Goal: Use online tool/utility: Utilize a website feature to perform a specific function

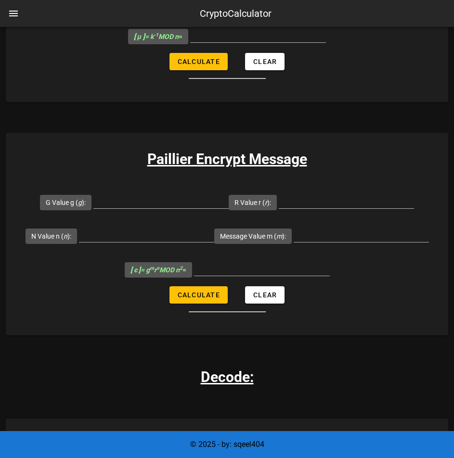
scroll to position [673, 0]
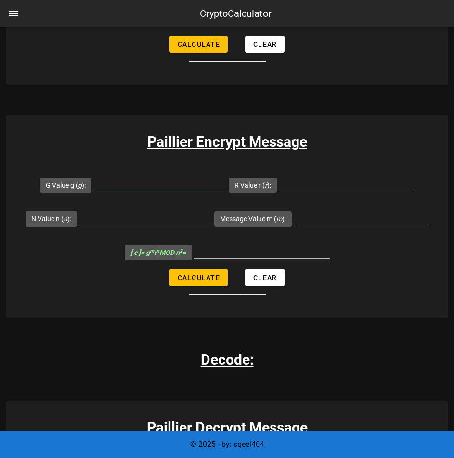
click at [123, 179] on input "G Value g ( g ):" at bounding box center [160, 183] width 135 height 15
type input "7019"
type input "71"
type input "6527"
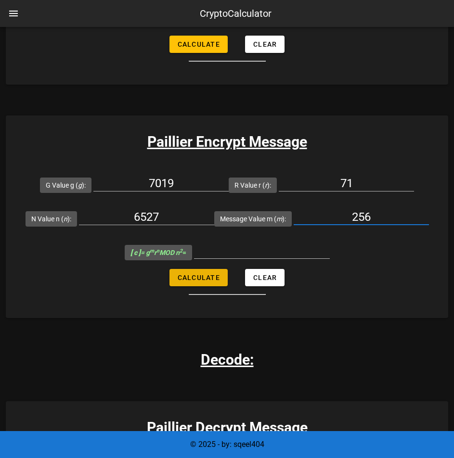
type input "256"
click at [206, 279] on span "Calculate" at bounding box center [198, 278] width 43 height 8
type input "22787030"
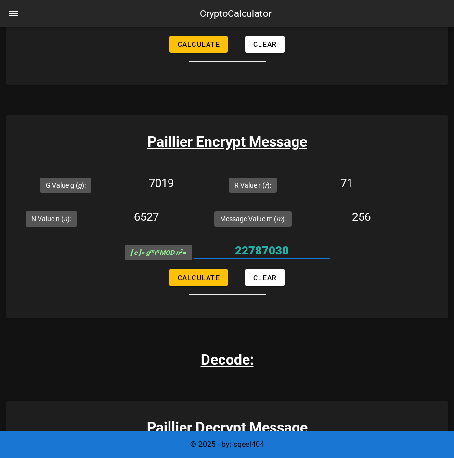
drag, startPoint x: 240, startPoint y: 253, endPoint x: 295, endPoint y: 255, distance: 54.9
click at [295, 255] on input "22787030" at bounding box center [262, 250] width 136 height 15
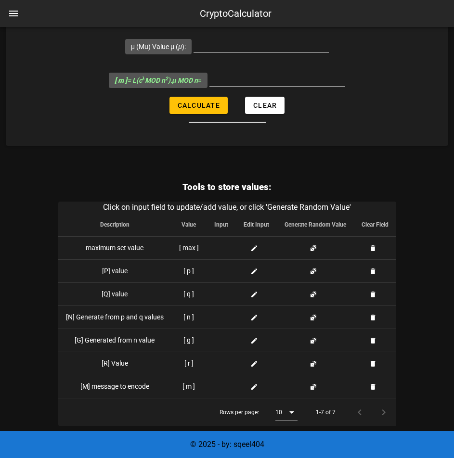
scroll to position [1164, 0]
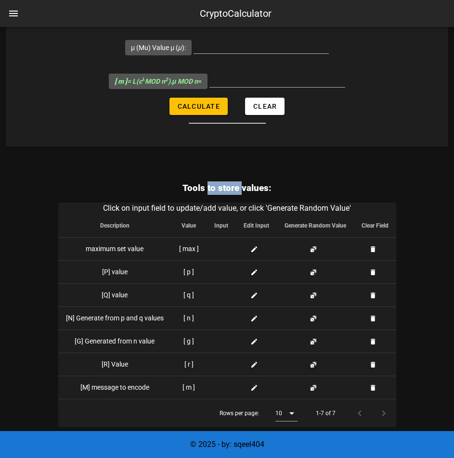
drag, startPoint x: 212, startPoint y: 187, endPoint x: 241, endPoint y: 184, distance: 29.4
click at [241, 184] on h3 "Tools to store values:" at bounding box center [227, 187] width 338 height 13
click at [243, 184] on h3 "Tools to store values:" at bounding box center [227, 187] width 338 height 13
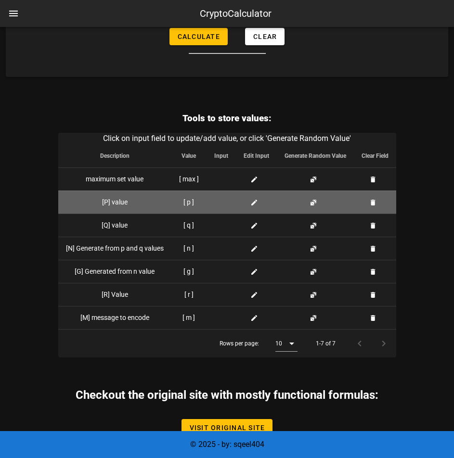
scroll to position [1260, 0]
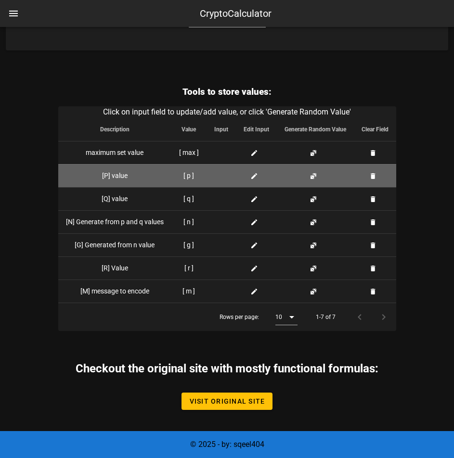
click at [254, 172] on icon at bounding box center [254, 176] width 8 height 8
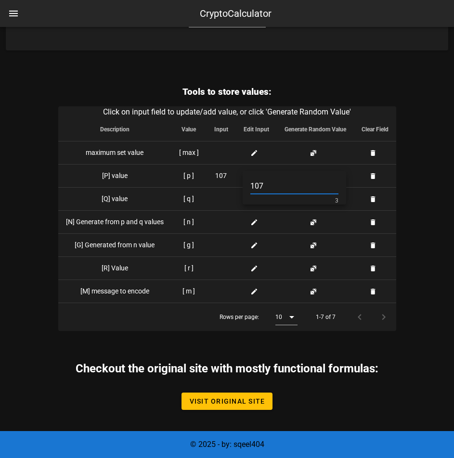
type input "107"
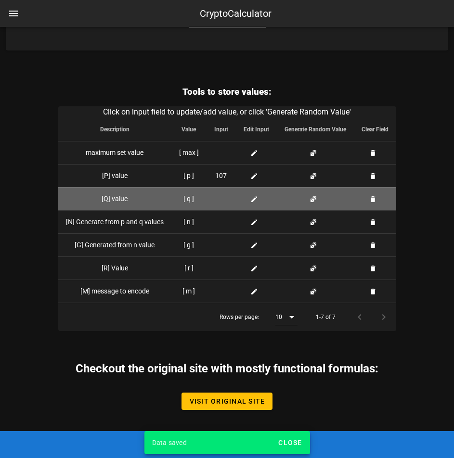
click at [251, 203] on icon at bounding box center [254, 199] width 8 height 8
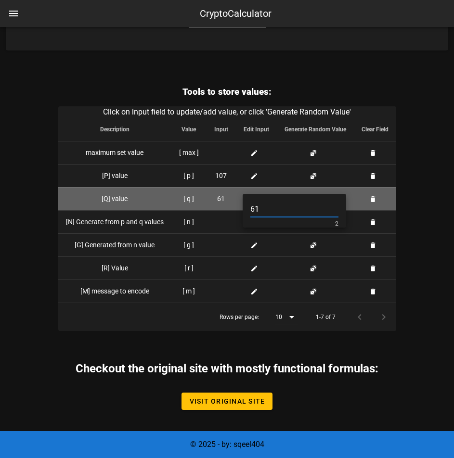
type input "61"
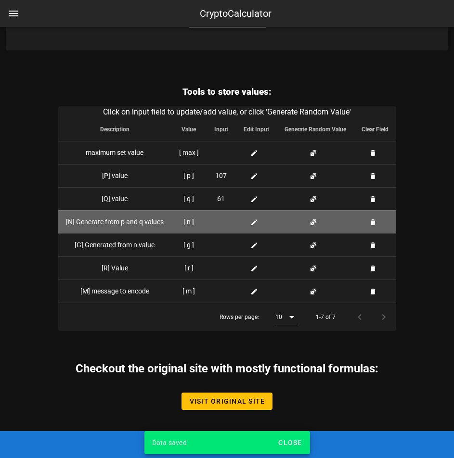
click at [255, 228] on td at bounding box center [256, 221] width 41 height 23
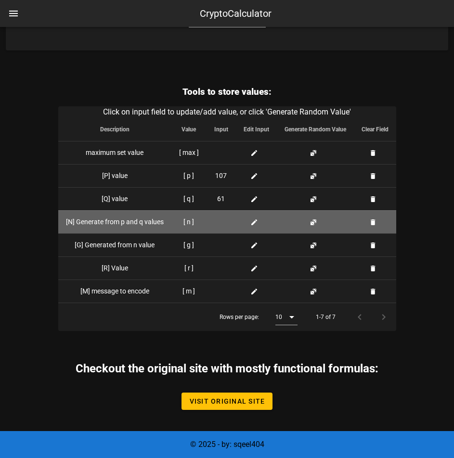
click at [254, 220] on icon at bounding box center [254, 222] width 8 height 8
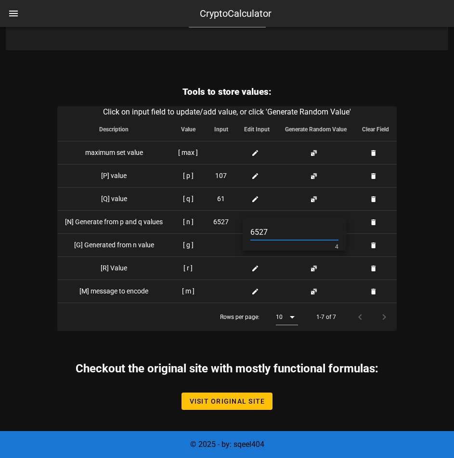
type input "6527"
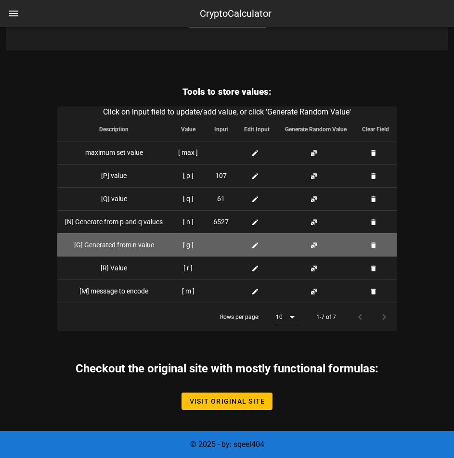
click at [256, 243] on icon at bounding box center [255, 245] width 8 height 8
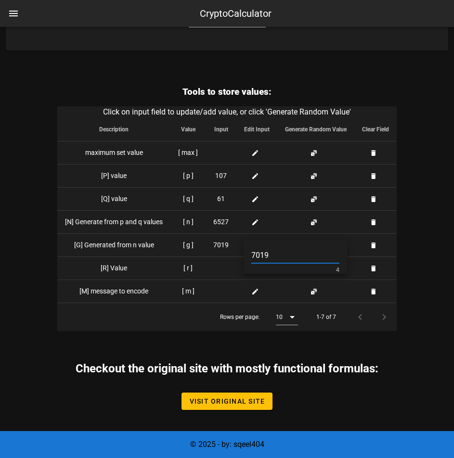
type input "7019"
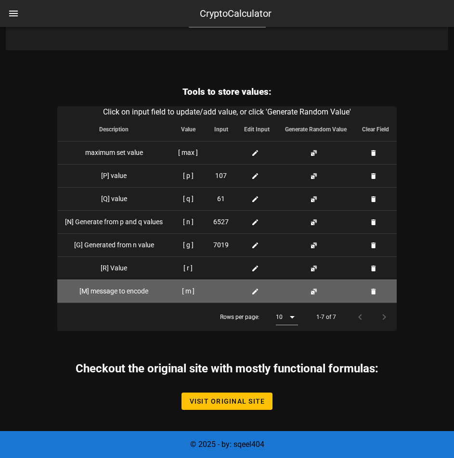
click at [255, 292] on icon at bounding box center [255, 292] width 8 height 8
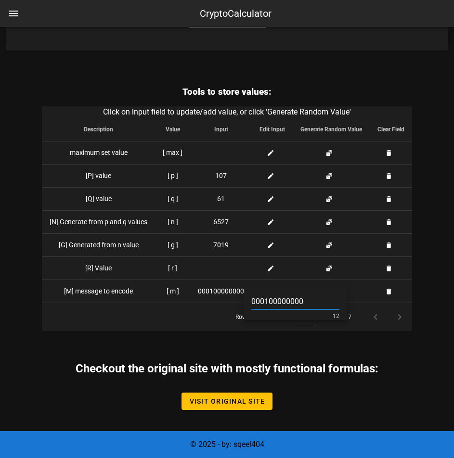
type input "000100000000"
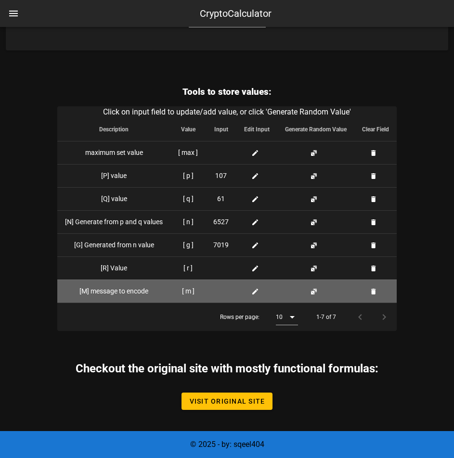
click at [251, 291] on icon at bounding box center [255, 292] width 8 height 8
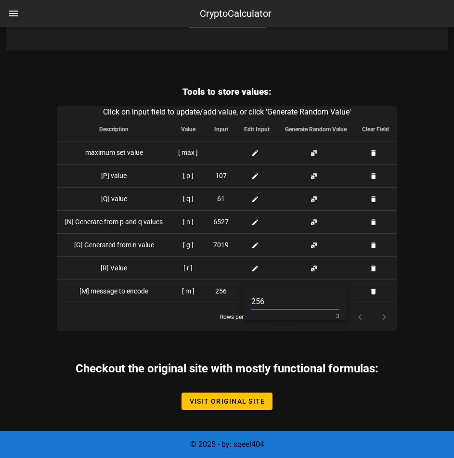
type input "256"
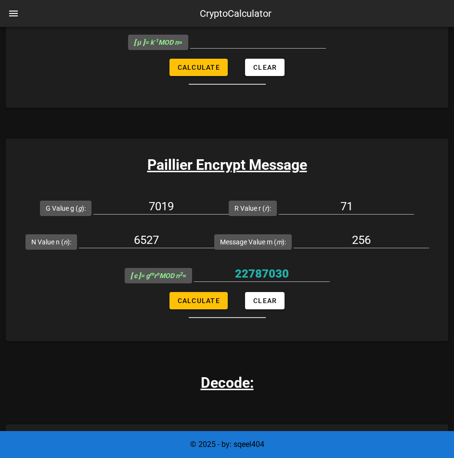
scroll to position [635, 0]
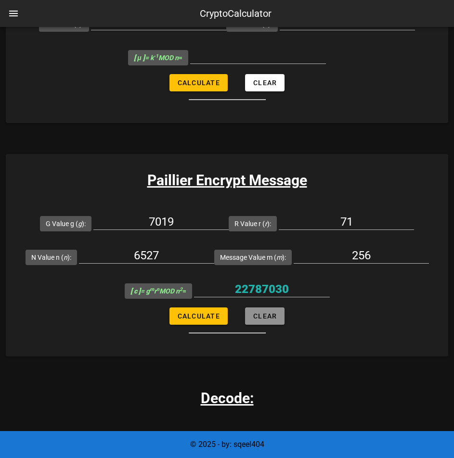
click at [263, 315] on span "Clear" at bounding box center [265, 316] width 24 height 8
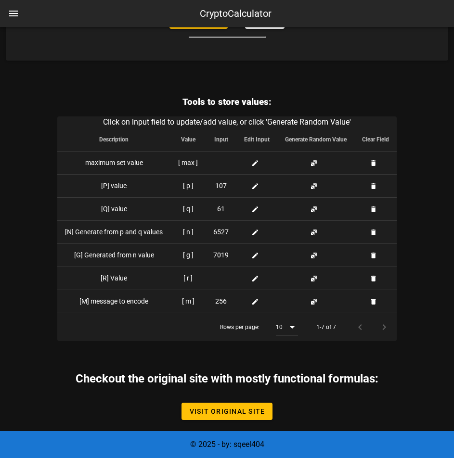
scroll to position [1260, 0]
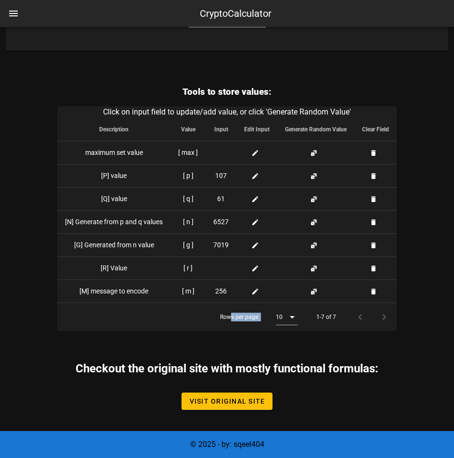
click at [228, 322] on div "Rows per page: 10" at bounding box center [259, 317] width 78 height 28
click at [170, 317] on div "Rows per page: 10 1-7 of 7" at bounding box center [226, 317] width 339 height 28
click at [385, 316] on div at bounding box center [382, 316] width 21 height 17
click at [363, 317] on div at bounding box center [361, 316] width 21 height 17
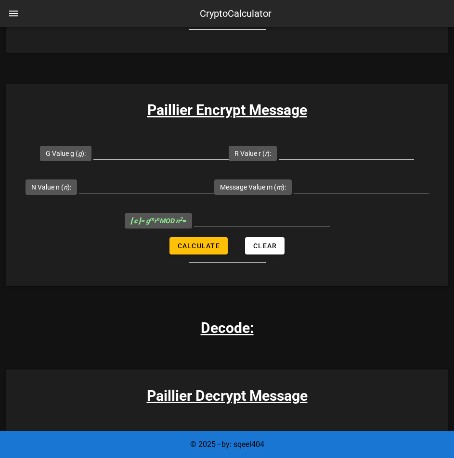
scroll to position [683, 0]
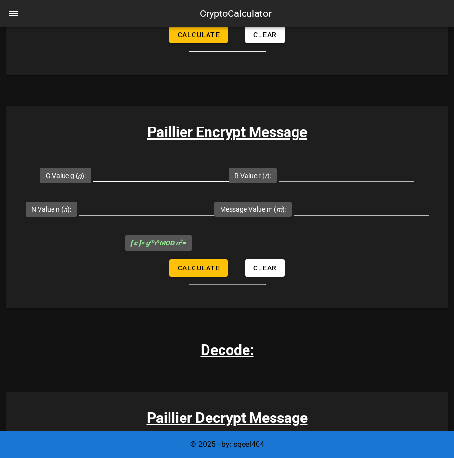
click at [151, 180] on input "G Value g ( g ):" at bounding box center [160, 173] width 135 height 15
click at [285, 170] on input "R Value r ( r ):" at bounding box center [346, 173] width 135 height 15
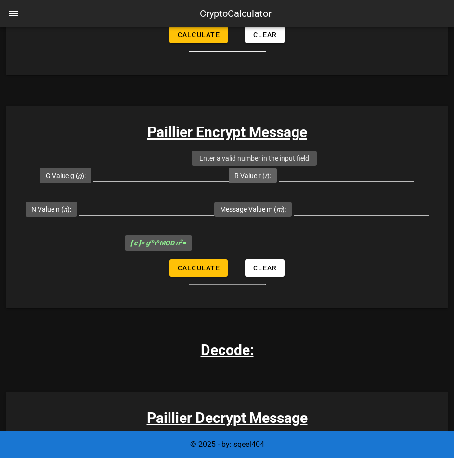
click at [259, 173] on label "R Value r ( r ):" at bounding box center [252, 176] width 37 height 10
click at [279, 173] on input "R Value r ( r ):" at bounding box center [346, 173] width 135 height 15
click at [258, 174] on label "R Value r ( r ):" at bounding box center [252, 176] width 37 height 10
click at [279, 174] on input "R Value r ( r ):" at bounding box center [346, 173] width 135 height 15
click at [258, 174] on label "R Value r ( r ):" at bounding box center [252, 176] width 37 height 10
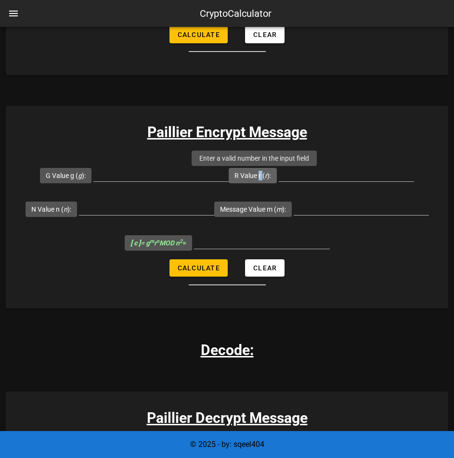
click at [279, 174] on input "R Value r ( r ):" at bounding box center [346, 173] width 135 height 15
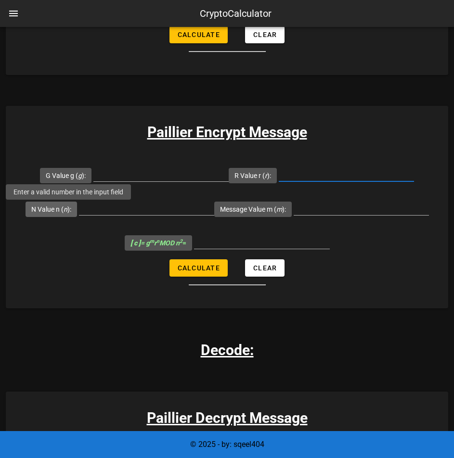
click at [49, 204] on label "N Value n ( n ):" at bounding box center [51, 209] width 40 height 10
click at [79, 204] on input "N Value n ( n ):" at bounding box center [146, 207] width 135 height 15
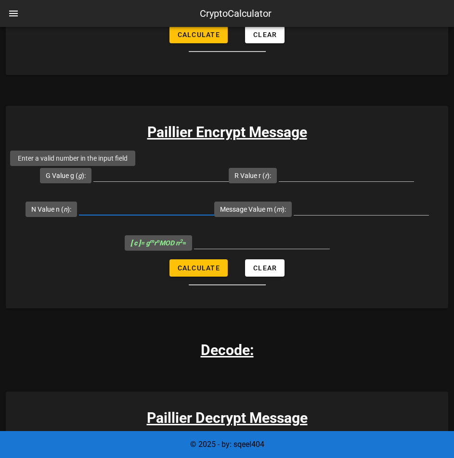
click at [76, 183] on span "G Value g ( g ):" at bounding box center [66, 175] width 40 height 15
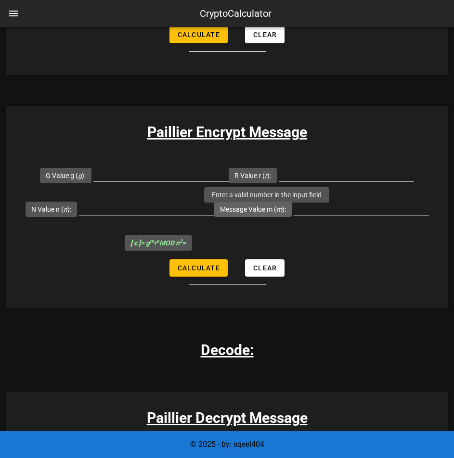
click at [242, 203] on span "Message Value m ( m ):" at bounding box center [253, 209] width 66 height 15
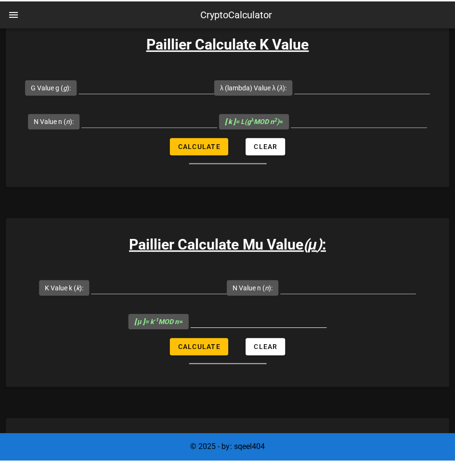
scroll to position [346, 0]
